Goal: Task Accomplishment & Management: Manage account settings

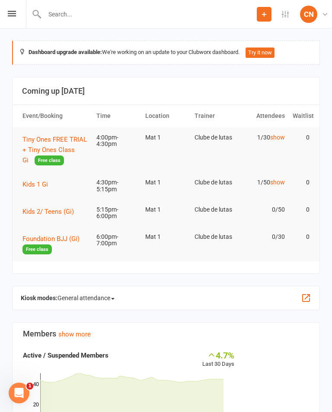
click at [61, 146] on span "Tiny Ones FREE TRIAL + Tiny Ones Class Gi" at bounding box center [54, 150] width 64 height 28
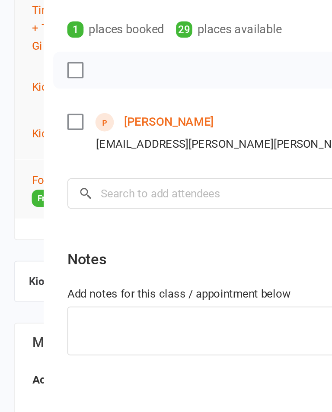
click at [118, 212] on div "[EMAIL_ADDRESS][PERSON_NAME][PERSON_NAME][DOMAIN_NAME]" at bounding box center [167, 217] width 215 height 11
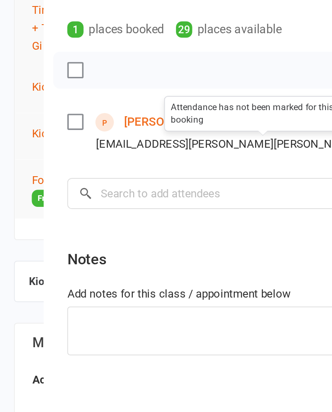
click at [267, 212] on icon at bounding box center [271, 216] width 9 height 9
click at [104, 212] on div "[EMAIL_ADDRESS][PERSON_NAME][PERSON_NAME][DOMAIN_NAME] Attendance has not been …" at bounding box center [167, 217] width 215 height 11
click at [78, 198] on link "[PERSON_NAME]" at bounding box center [102, 205] width 52 height 14
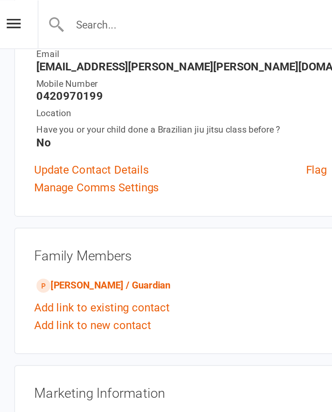
scroll to position [110, 0]
click at [103, 165] on link "[PERSON_NAME] / Guardian" at bounding box center [64, 166] width 78 height 9
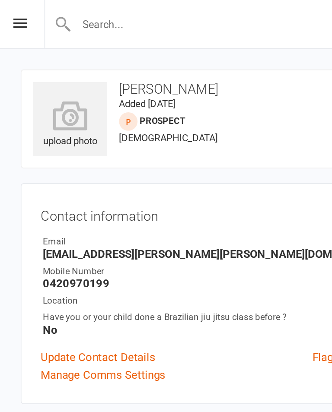
click at [92, 69] on snap "prospect" at bounding box center [95, 71] width 26 height 6
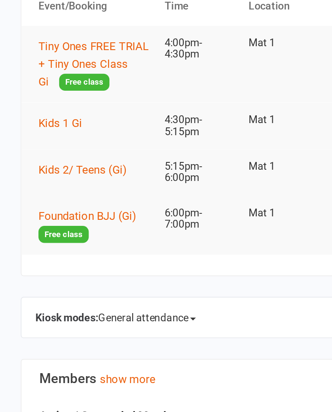
click at [53, 179] on button "Kids 1 Gi" at bounding box center [38, 184] width 32 height 10
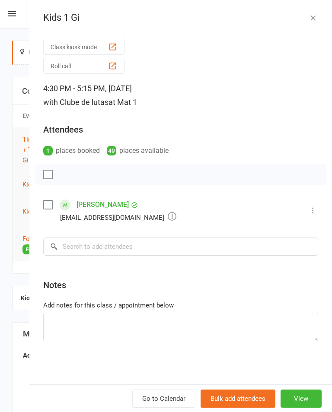
click at [311, 16] on icon "button" at bounding box center [312, 17] width 9 height 9
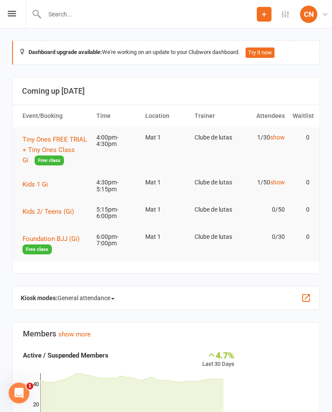
click at [66, 209] on span "Kids 2/ Teens (Gi)" at bounding box center [47, 212] width 51 height 8
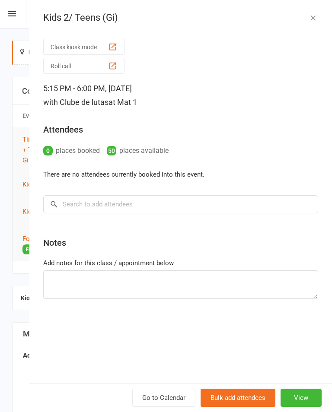
click at [308, 13] on button "button" at bounding box center [312, 18] width 10 height 10
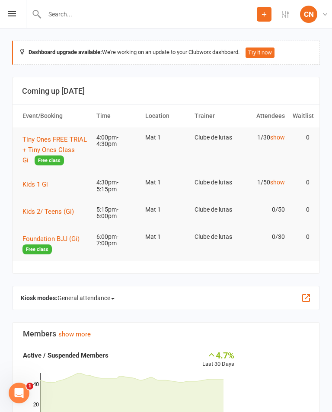
click at [68, 238] on span "Foundation BJJ (Gi)" at bounding box center [50, 239] width 57 height 8
click at [56, 149] on span "Tiny Ones FREE TRIAL + Tiny Ones Class Gi" at bounding box center [54, 150] width 64 height 28
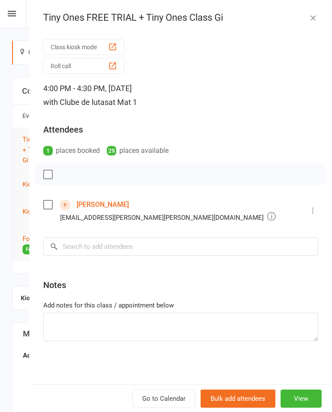
click at [123, 206] on link "[PERSON_NAME]" at bounding box center [102, 205] width 52 height 14
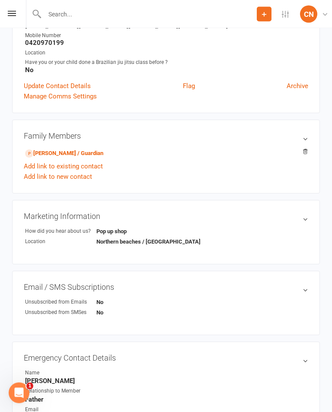
scroll to position [122, 0]
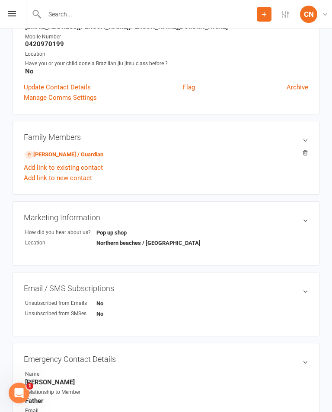
click at [101, 153] on link "[PERSON_NAME] / Guardian" at bounding box center [64, 154] width 78 height 9
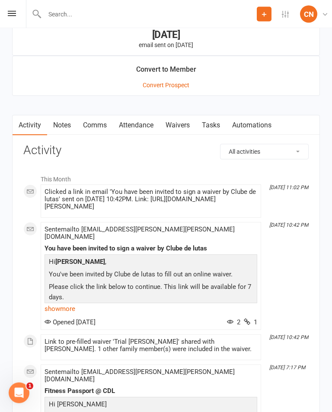
scroll to position [708, 0]
click at [184, 120] on link "Waivers" at bounding box center [177, 125] width 36 height 20
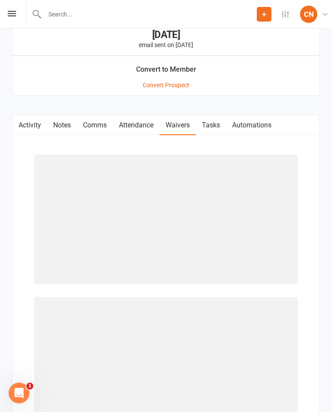
scroll to position [486, 0]
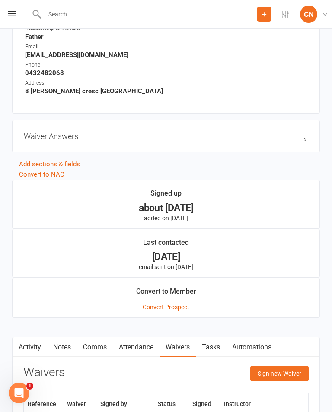
click at [297, 371] on button "Sign new Waiver" at bounding box center [279, 374] width 58 height 16
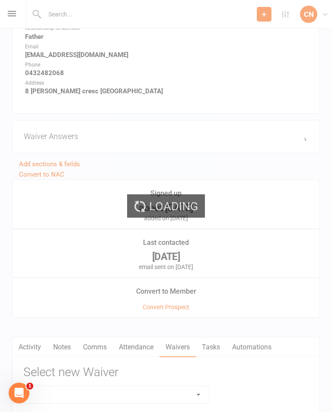
scroll to position [630, 0]
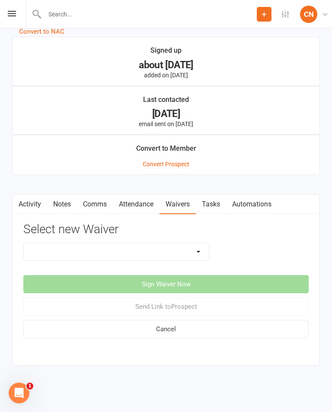
click at [202, 250] on select "Change Payment Details Membership CDL Trial Waiver" at bounding box center [116, 251] width 185 height 17
select select "12746"
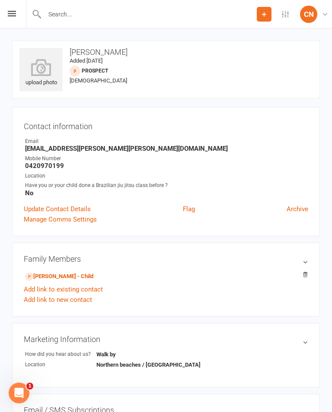
scroll to position [13, 0]
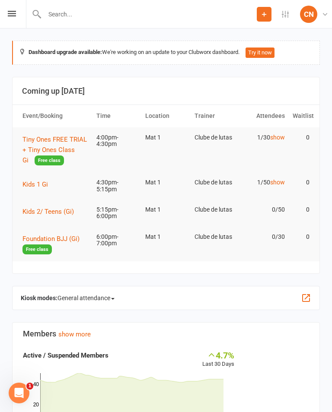
click at [10, 12] on icon at bounding box center [12, 14] width 8 height 6
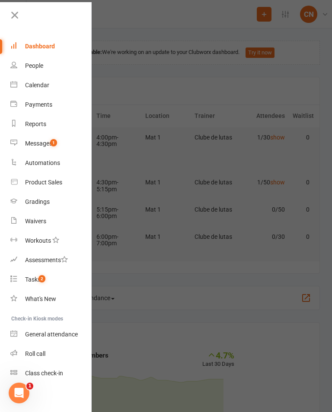
click at [53, 47] on div "Dashboard" at bounding box center [40, 46] width 30 height 7
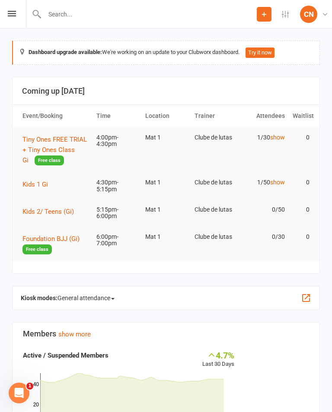
click at [13, 11] on icon at bounding box center [12, 14] width 8 height 6
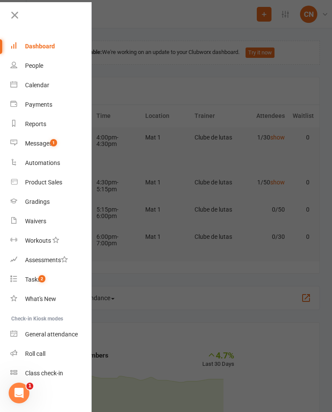
click at [38, 66] on div "People" at bounding box center [34, 65] width 18 height 7
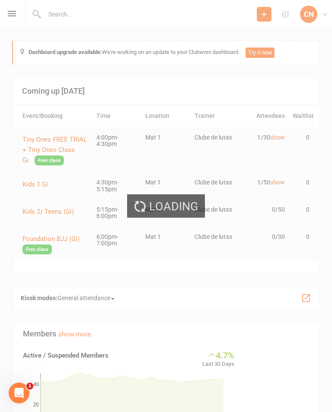
select select "100"
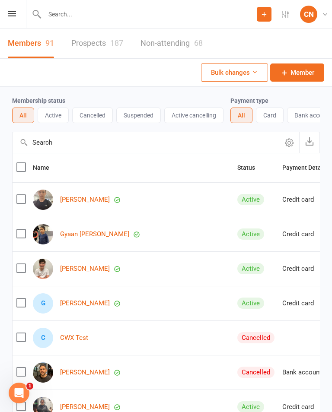
click at [97, 46] on link "Prospects 187" at bounding box center [97, 43] width 52 height 30
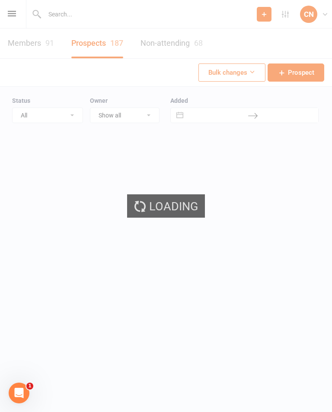
select select "100"
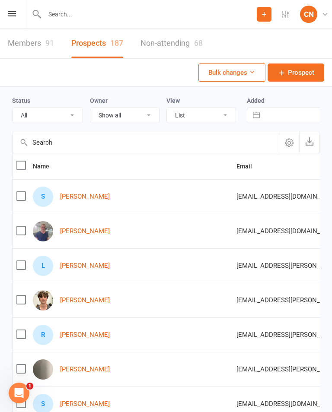
click at [301, 73] on span "Prospect" at bounding box center [301, 72] width 26 height 10
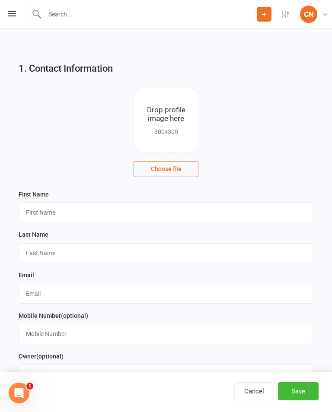
select select "100"
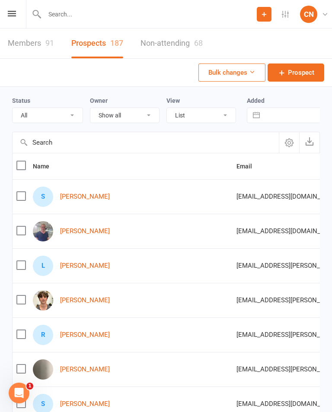
click at [300, 72] on span "Prospect" at bounding box center [301, 72] width 26 height 10
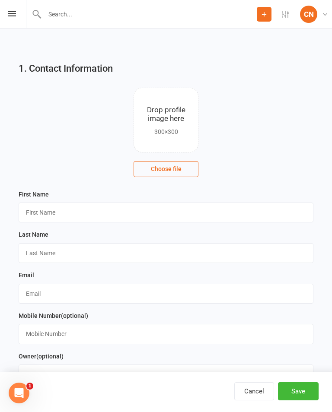
select select "100"
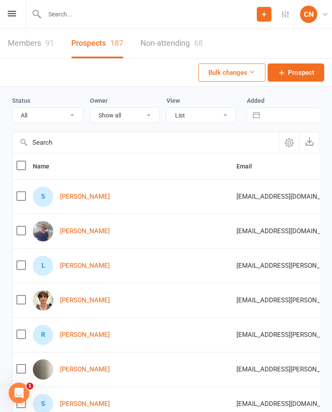
click at [33, 35] on link "Members 91" at bounding box center [31, 43] width 46 height 30
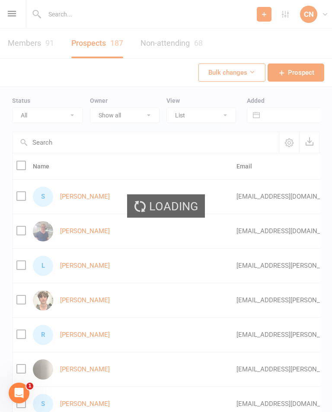
select select "100"
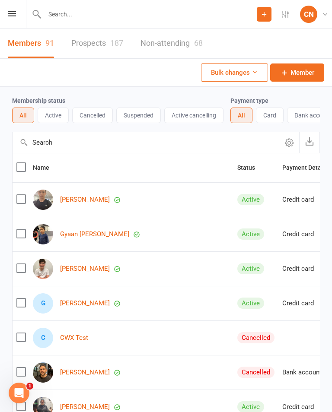
click at [12, 6] on div "Prospect Member Non-attending contact Class / event Appointment Grading event T…" at bounding box center [166, 14] width 332 height 28
click at [9, 12] on icon at bounding box center [12, 14] width 8 height 6
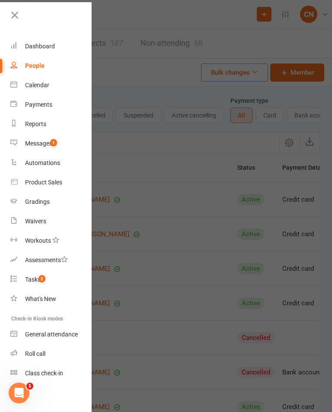
click at [43, 82] on div "Calendar" at bounding box center [37, 85] width 24 height 7
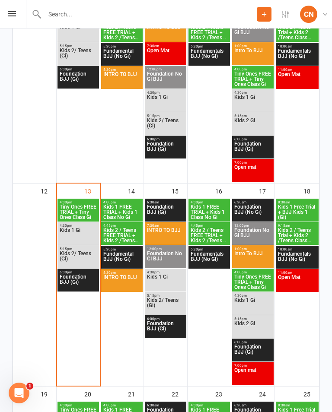
scroll to position [435, 0]
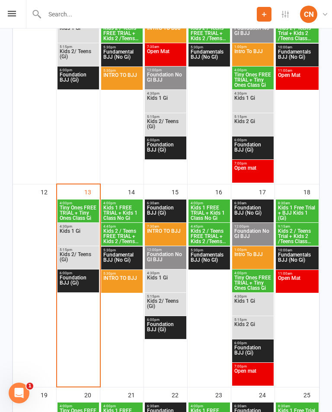
click at [84, 215] on span "Tiny Ones FREE TRIAL + Tiny Ones Class Gi" at bounding box center [78, 213] width 38 height 16
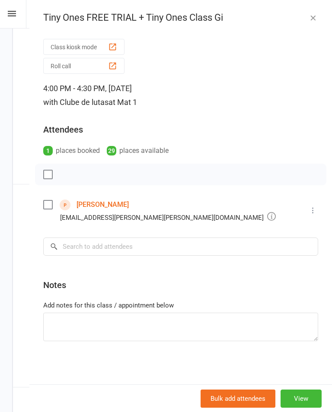
click at [108, 212] on link "[PERSON_NAME]" at bounding box center [102, 205] width 52 height 14
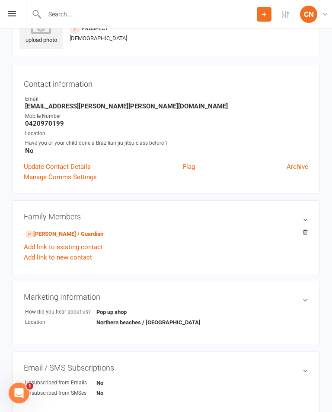
scroll to position [60, 0]
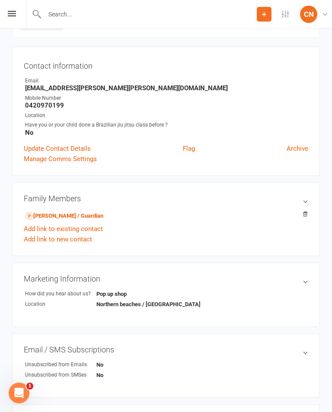
click at [103, 219] on link "[PERSON_NAME] / Guardian" at bounding box center [64, 216] width 78 height 9
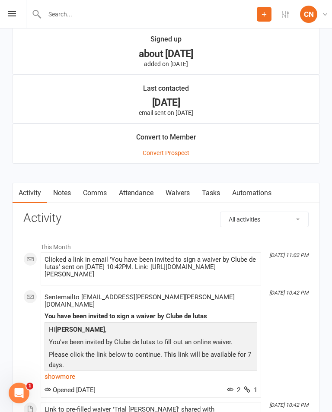
scroll to position [638, 0]
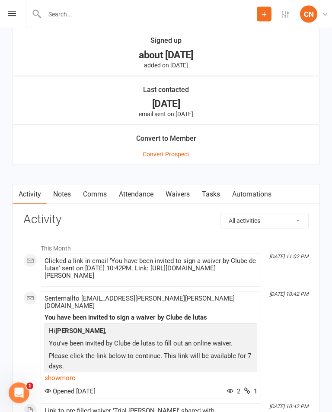
click at [183, 194] on link "Waivers" at bounding box center [177, 195] width 36 height 20
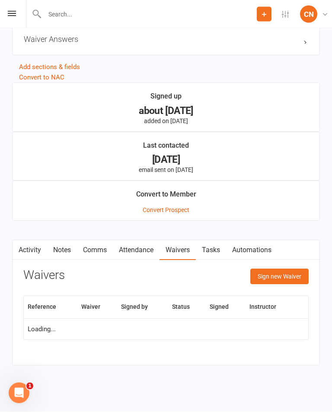
scroll to position [582, 0]
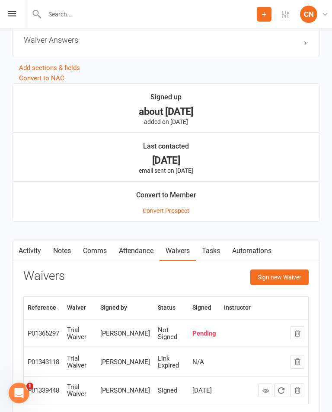
click at [289, 283] on button "Sign new Waiver" at bounding box center [279, 277] width 58 height 16
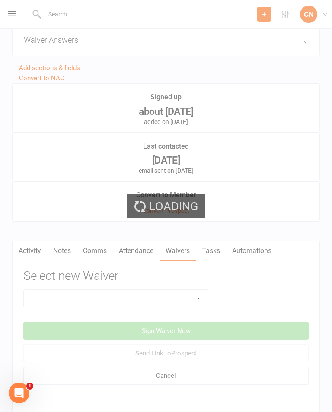
scroll to position [630, 0]
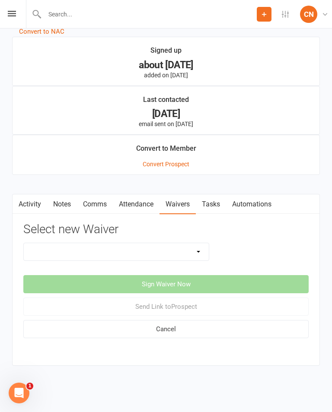
click at [199, 245] on select "Change Payment Details Membership CDL Trial Waiver" at bounding box center [116, 251] width 185 height 17
